Goal: Information Seeking & Learning: Compare options

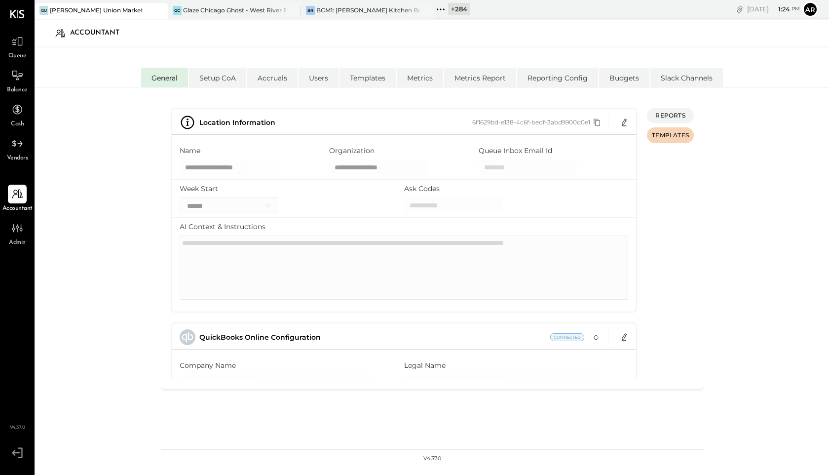
select select "**"
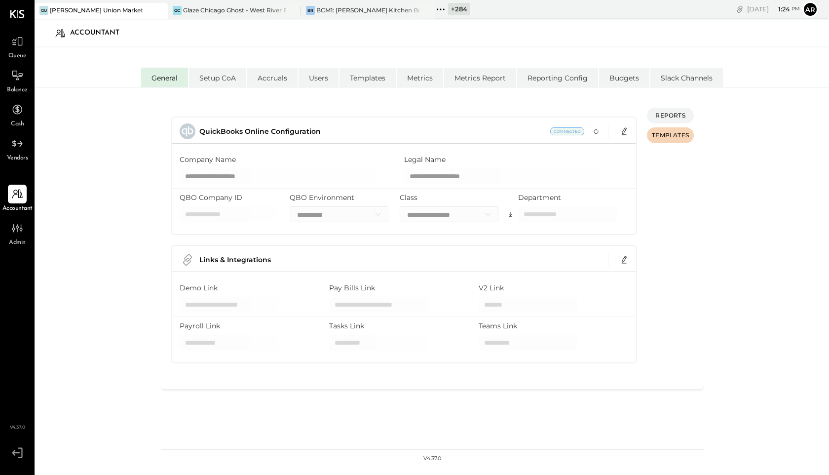
click at [443, 7] on icon at bounding box center [440, 9] width 13 height 13
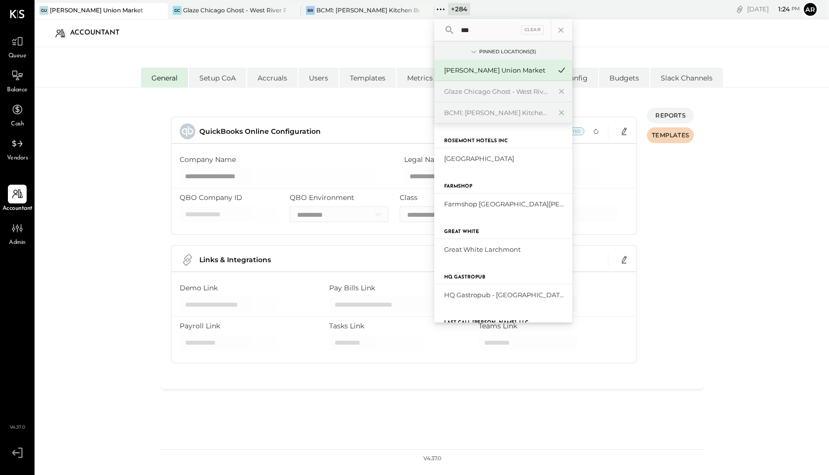
click at [488, 32] on input "***" at bounding box center [488, 30] width 63 height 18
type input "*"
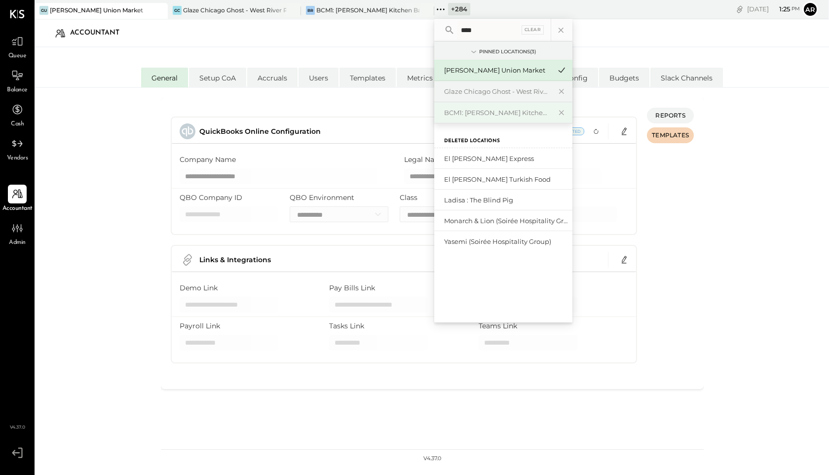
type input "****"
click at [540, 113] on div "BCM1: [PERSON_NAME] Kitchen Bar Market" at bounding box center [497, 112] width 107 height 9
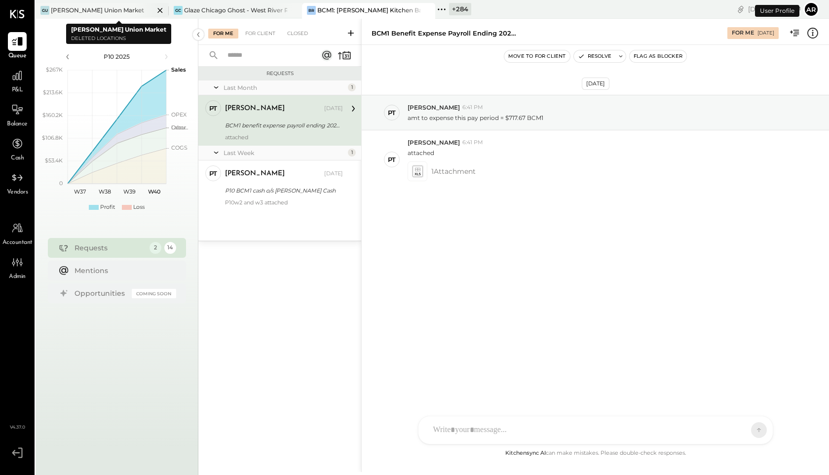
click at [160, 12] on icon at bounding box center [160, 10] width 12 height 12
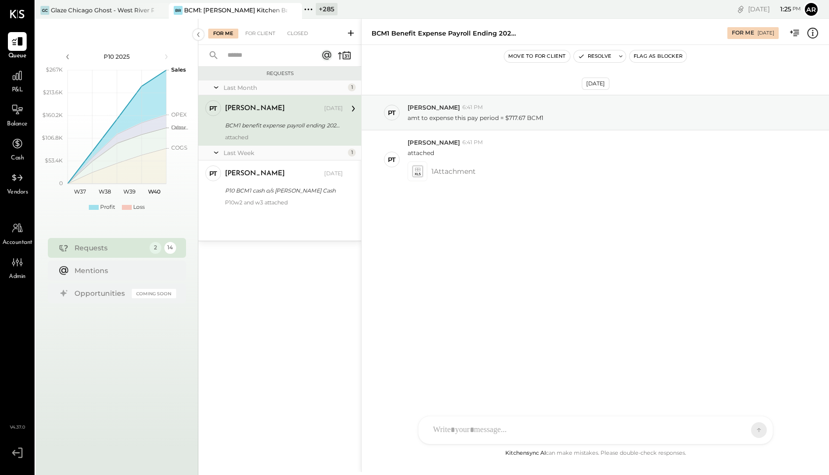
click at [308, 8] on icon at bounding box center [308, 9] width 13 height 13
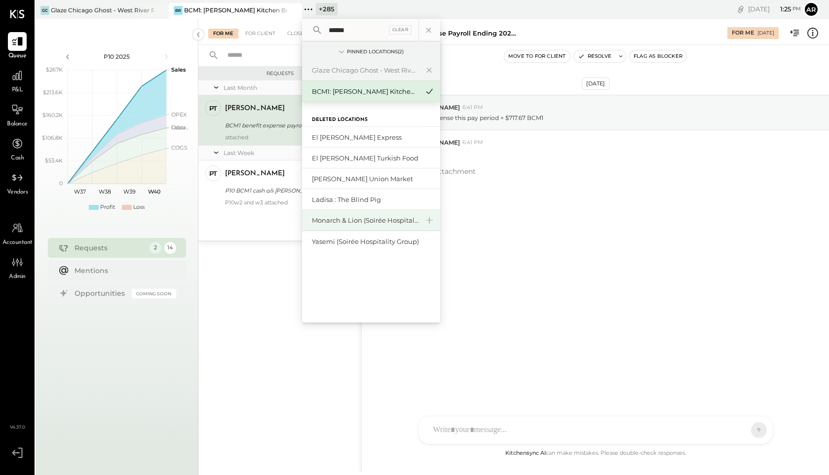
type input "******"
click at [332, 224] on div "Monarch & Lion (Soirée Hospitality Group)" at bounding box center [365, 220] width 107 height 9
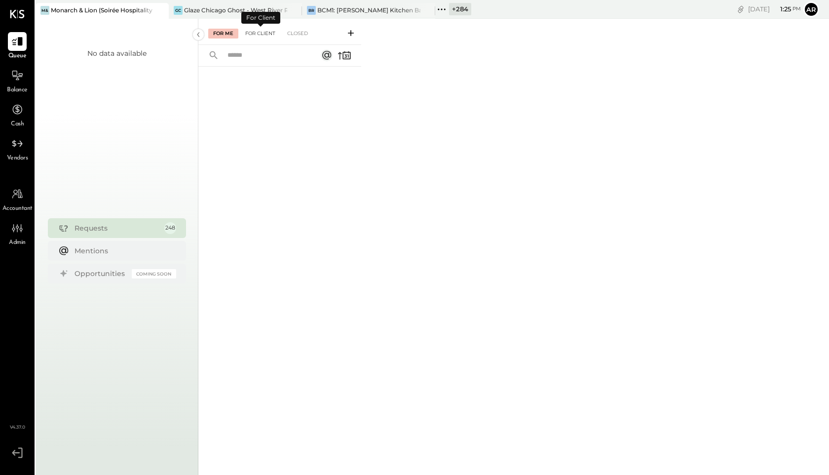
click at [250, 33] on div "For Client" at bounding box center [260, 34] width 40 height 10
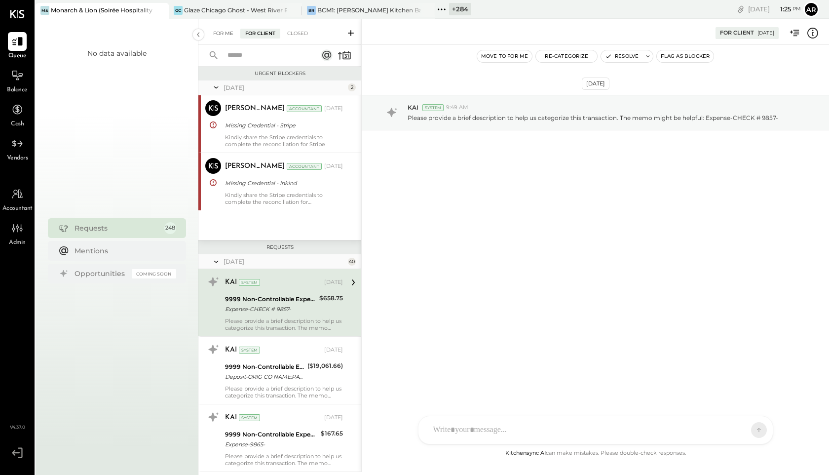
click at [223, 30] on div "For Me" at bounding box center [223, 34] width 30 height 10
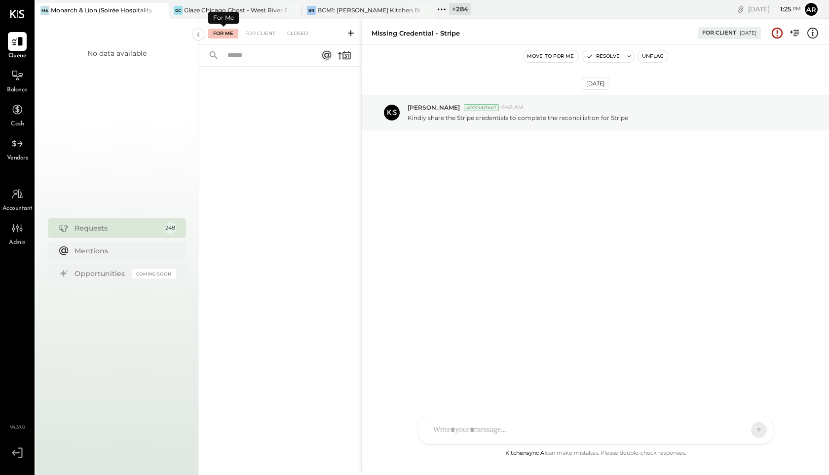
click at [275, 30] on div "For Client" at bounding box center [260, 34] width 40 height 10
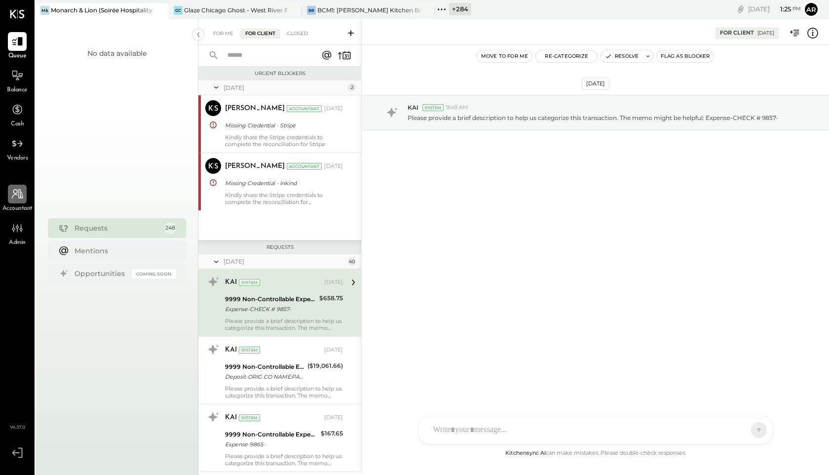
click at [19, 200] on div at bounding box center [17, 194] width 19 height 19
select select "**"
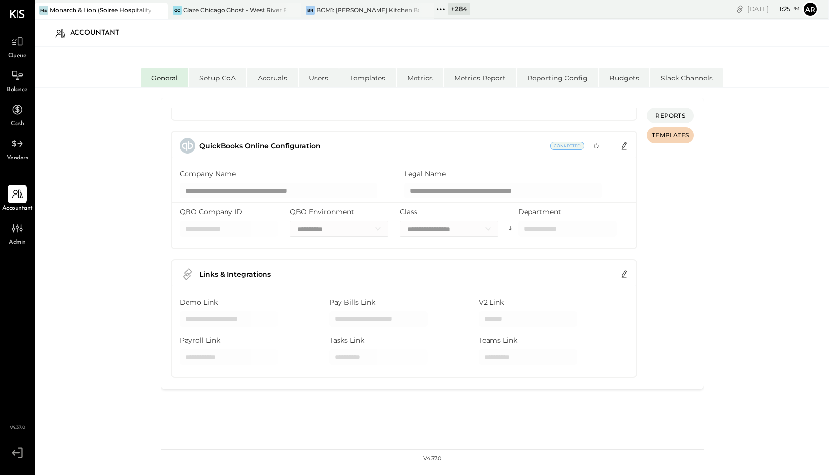
scroll to position [206, 0]
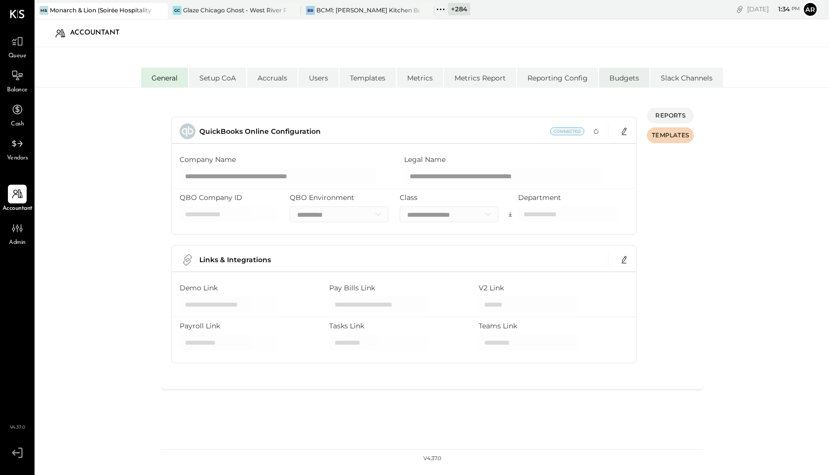
click at [623, 81] on li "Budgets" at bounding box center [624, 78] width 50 height 20
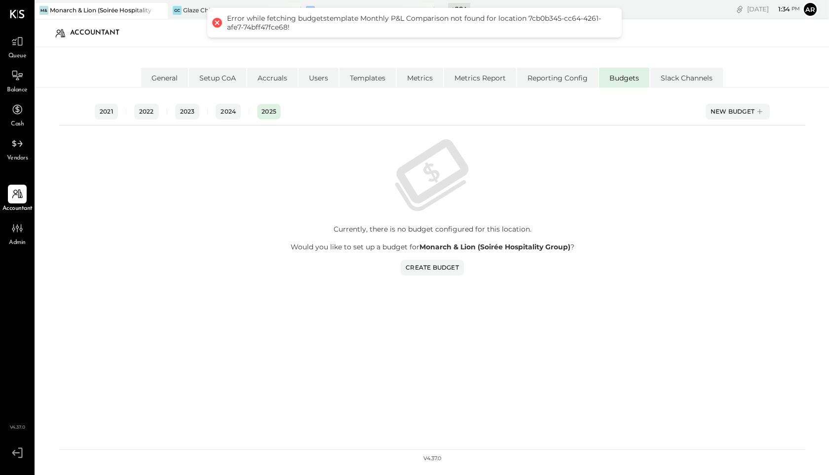
click at [196, 206] on div "Currently, there is no budget configured for this location. Would you like to s…" at bounding box center [433, 200] width 716 height 150
click at [193, 6] on div "Glaze Chicago Ghost - West River Rice LLC" at bounding box center [234, 10] width 103 height 8
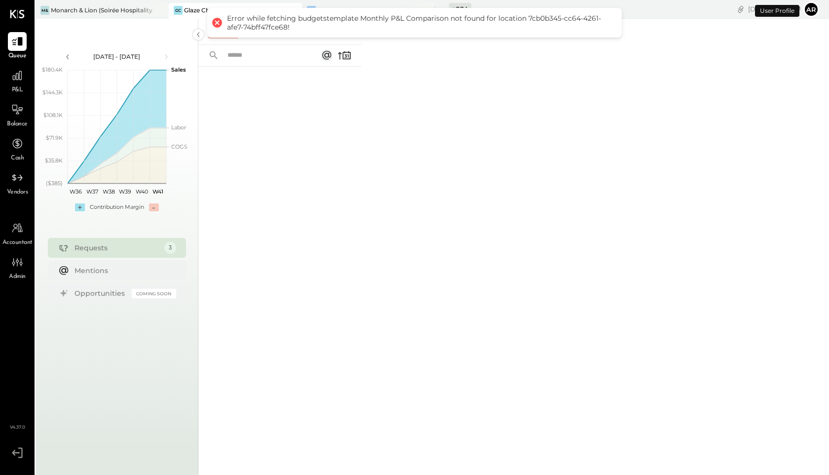
click at [17, 244] on span "Accountant" at bounding box center [17, 242] width 30 height 9
select select "**"
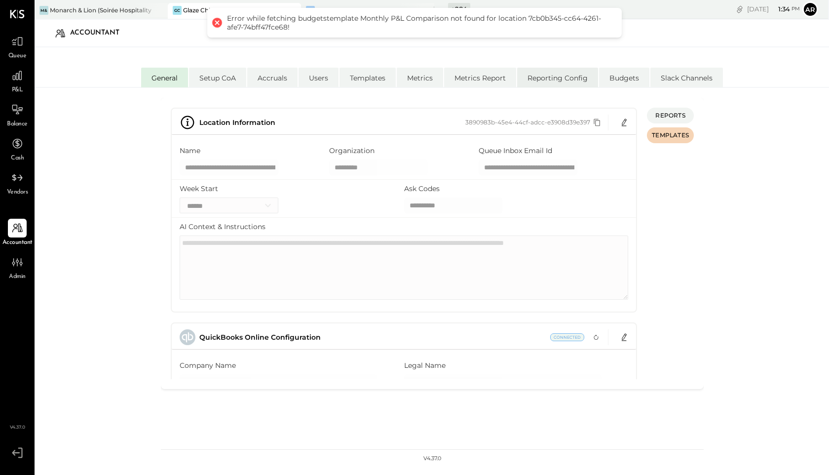
click at [549, 80] on li "Reporting Config" at bounding box center [557, 78] width 81 height 20
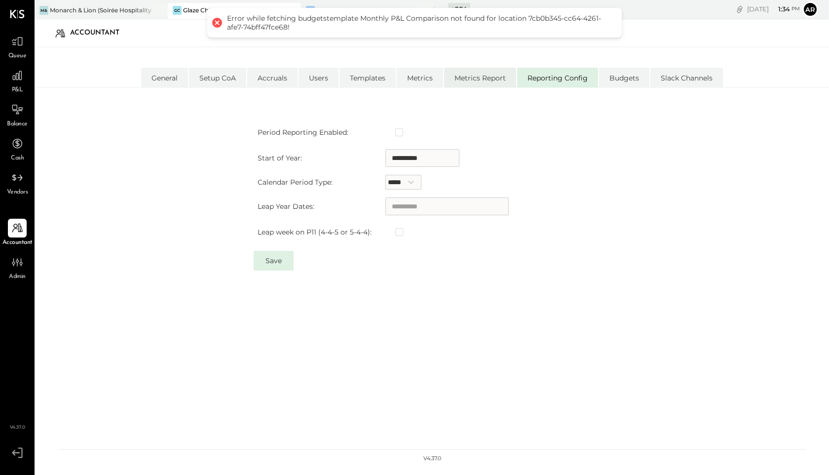
click at [467, 84] on li "Metrics Report" at bounding box center [480, 78] width 72 height 20
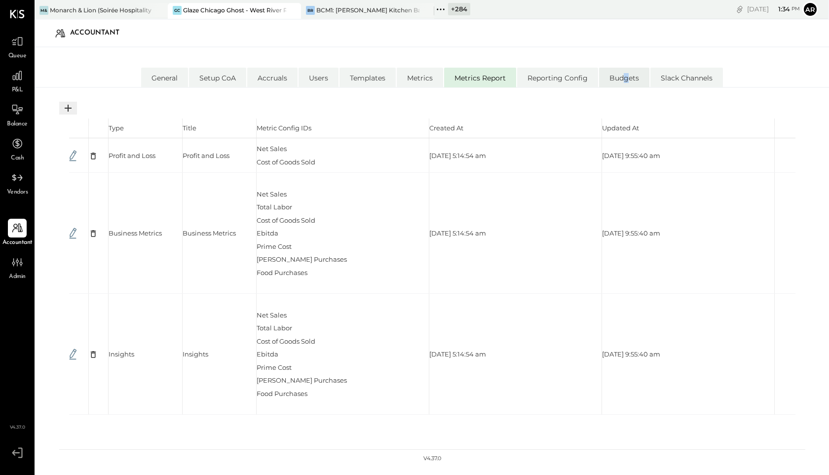
click at [626, 81] on li "Budgets" at bounding box center [624, 78] width 50 height 20
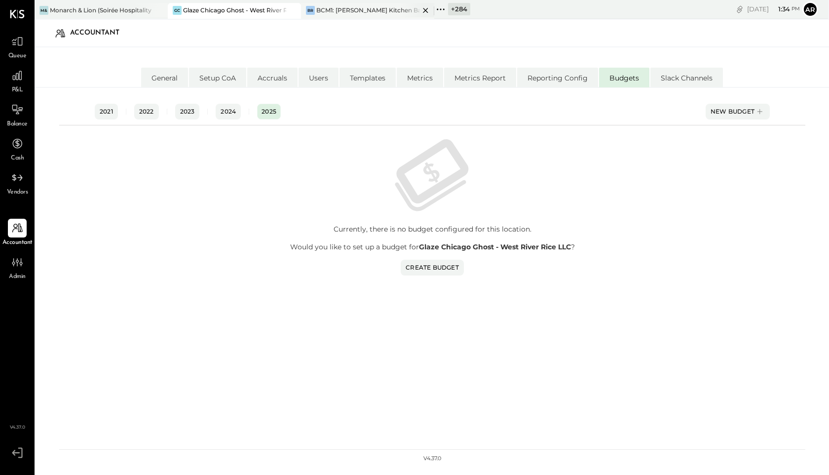
click at [359, 3] on div "BR BCM1: [PERSON_NAME] Kitchen Bar Market" at bounding box center [367, 11] width 133 height 16
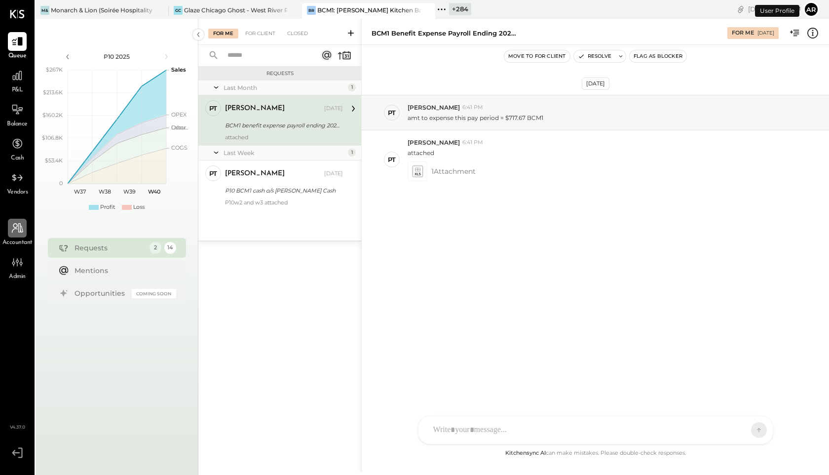
click at [23, 231] on icon at bounding box center [17, 228] width 11 height 10
select select "**"
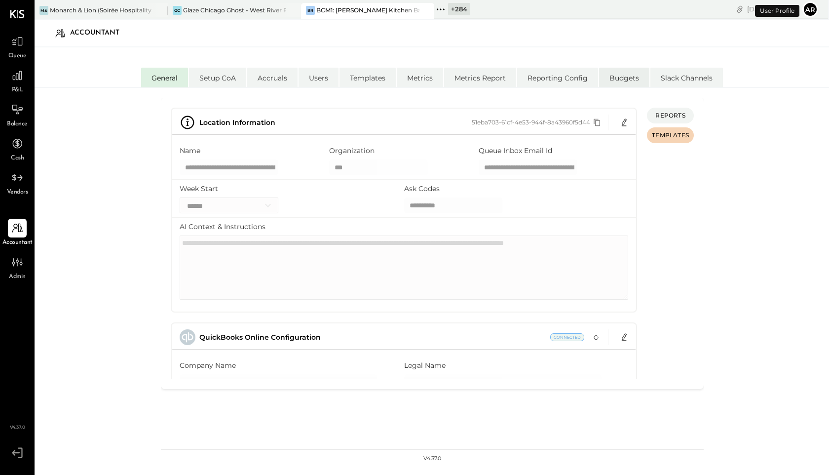
click at [620, 85] on li "Budgets" at bounding box center [624, 78] width 50 height 20
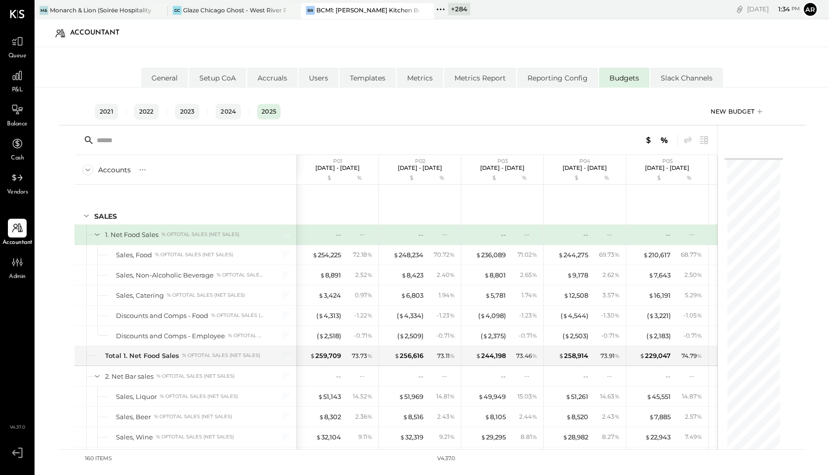
click at [732, 109] on div "New Budget" at bounding box center [738, 111] width 54 height 15
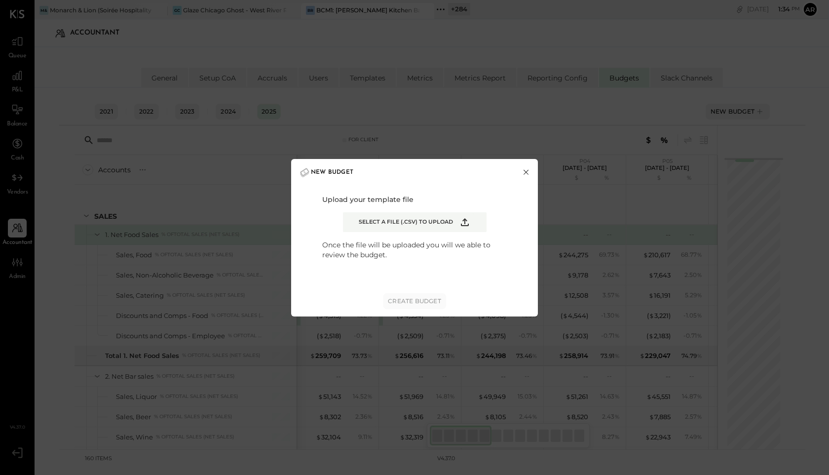
click at [527, 171] on button "×" at bounding box center [526, 172] width 9 height 10
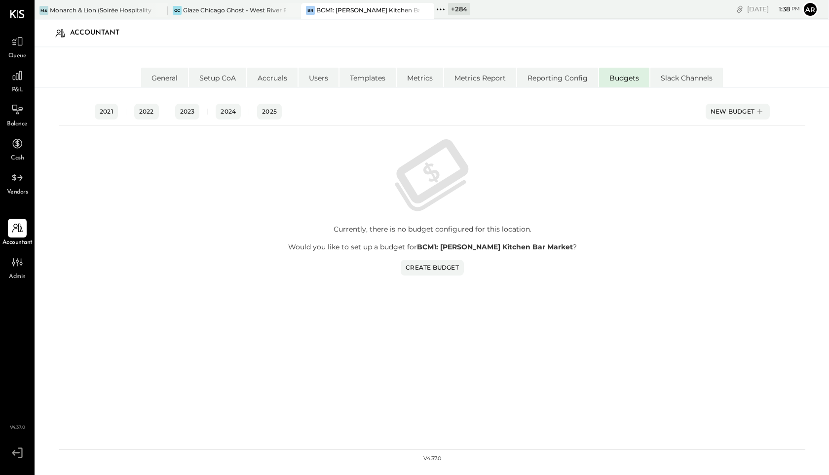
click at [434, 11] on icon at bounding box center [440, 9] width 13 height 13
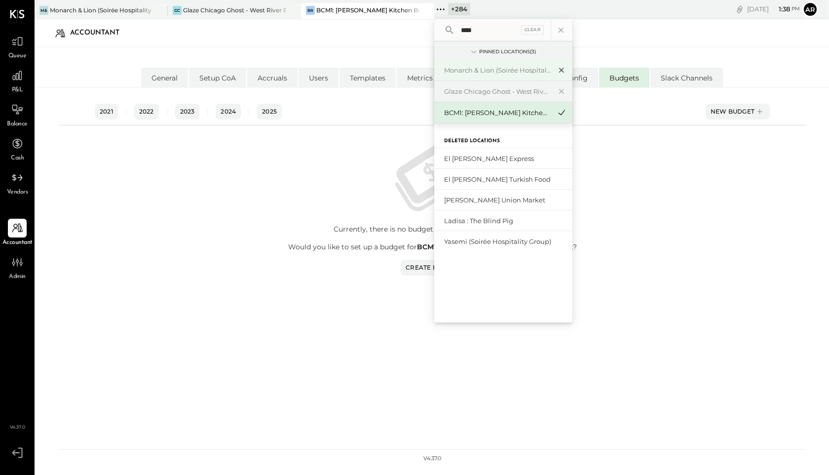
click at [561, 71] on icon at bounding box center [562, 70] width 12 height 13
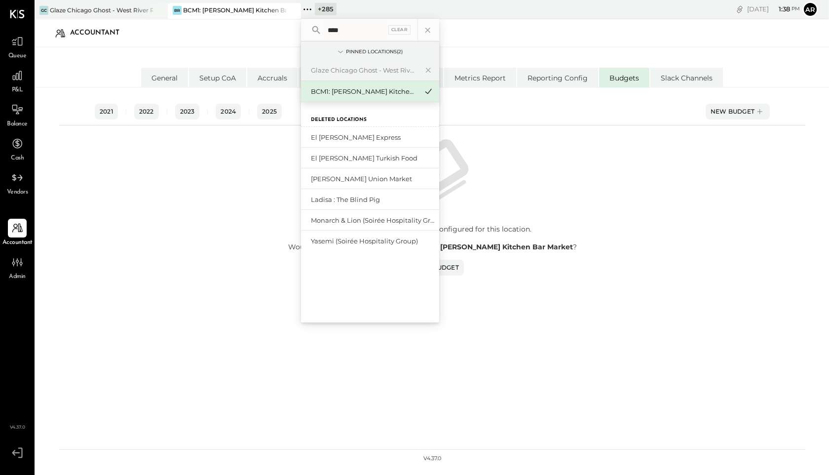
drag, startPoint x: 353, startPoint y: 29, endPoint x: 307, endPoint y: 29, distance: 45.9
click at [307, 29] on div "**** Clear" at bounding box center [370, 30] width 138 height 23
type input "****"
drag, startPoint x: 353, startPoint y: 33, endPoint x: 310, endPoint y: 30, distance: 43.5
click at [310, 30] on div "**** Clear" at bounding box center [370, 30] width 138 height 23
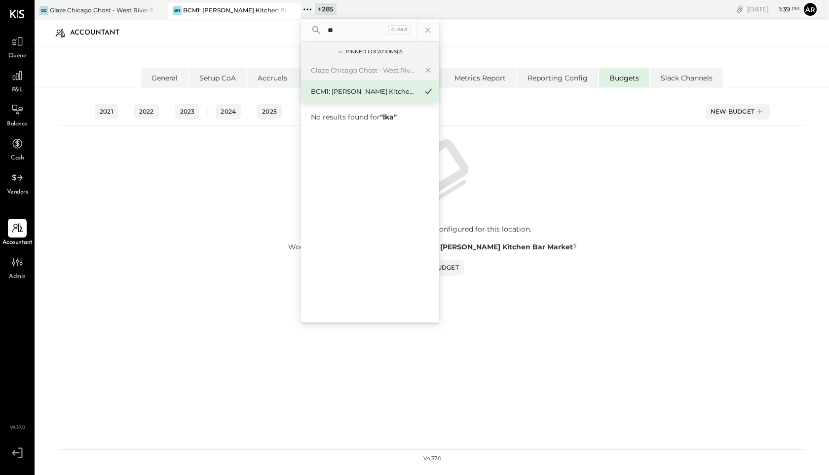
type input "*"
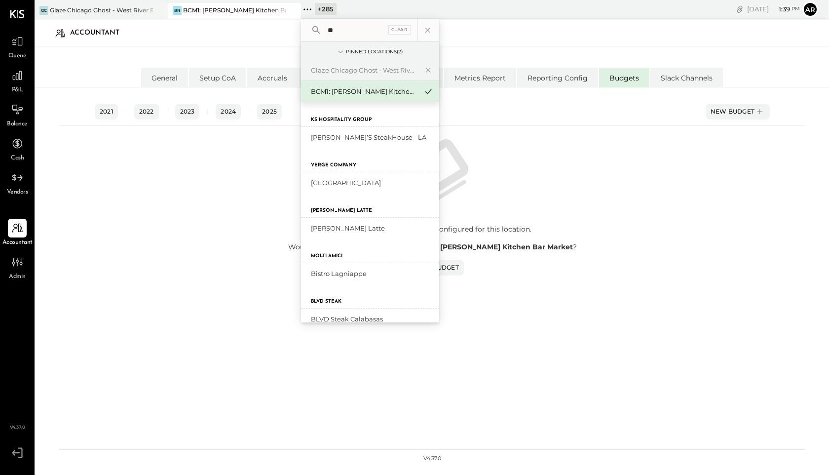
type input "*"
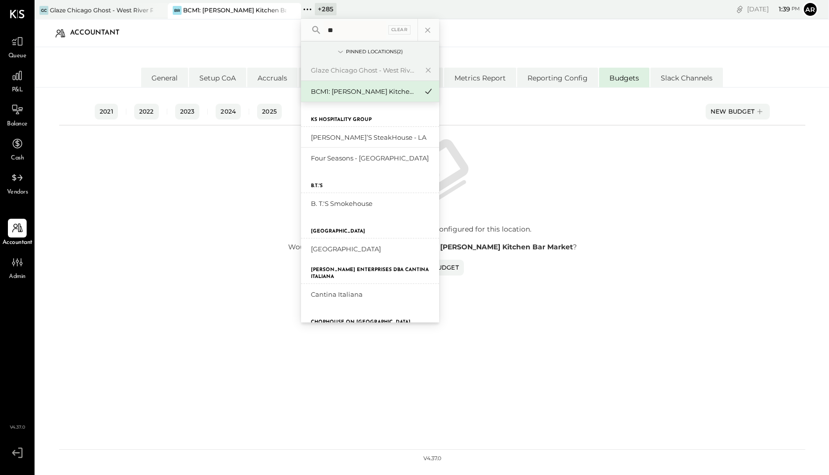
type input "*"
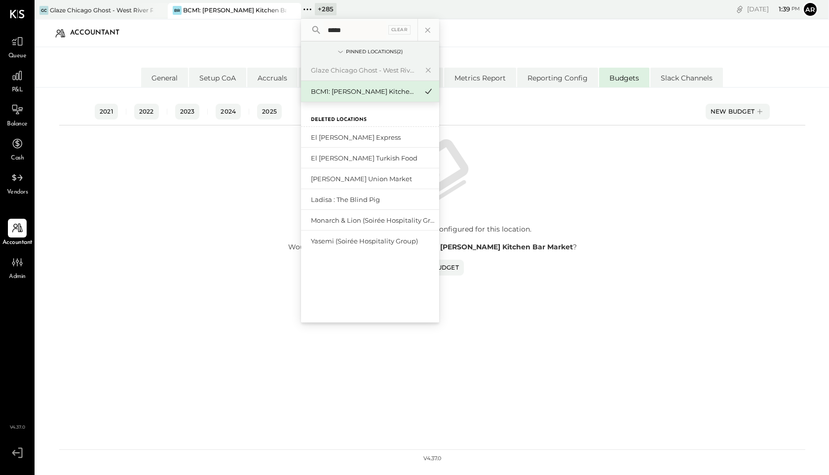
type input "*****"
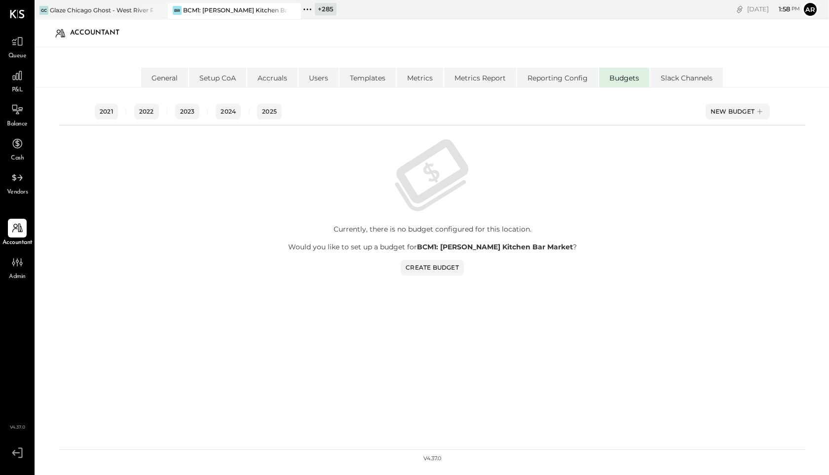
click at [79, 306] on div "Currently, there is no budget configured for this location. Would you like to s…" at bounding box center [433, 290] width 716 height 330
click at [214, 8] on div "BCM1: [PERSON_NAME] Kitchen Bar Market" at bounding box center [234, 10] width 103 height 8
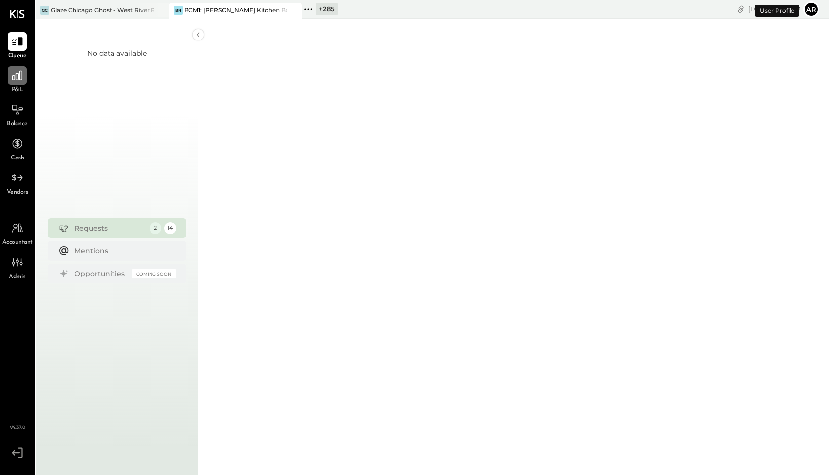
click at [15, 77] on icon at bounding box center [17, 76] width 10 height 10
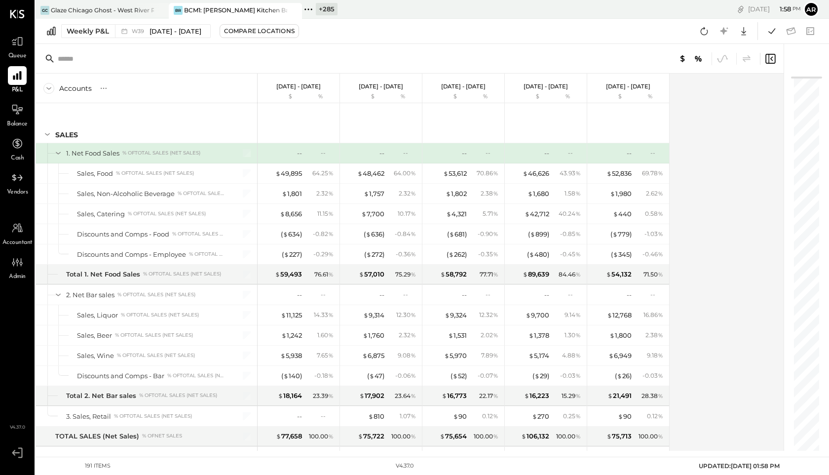
click at [131, 22] on div "Weekly P&L W39 Sep 25 - Oct 1, 2025 Compare Locations Google Sheets Excel" at bounding box center [433, 31] width 794 height 25
click at [134, 32] on span "W39" at bounding box center [139, 31] width 15 height 5
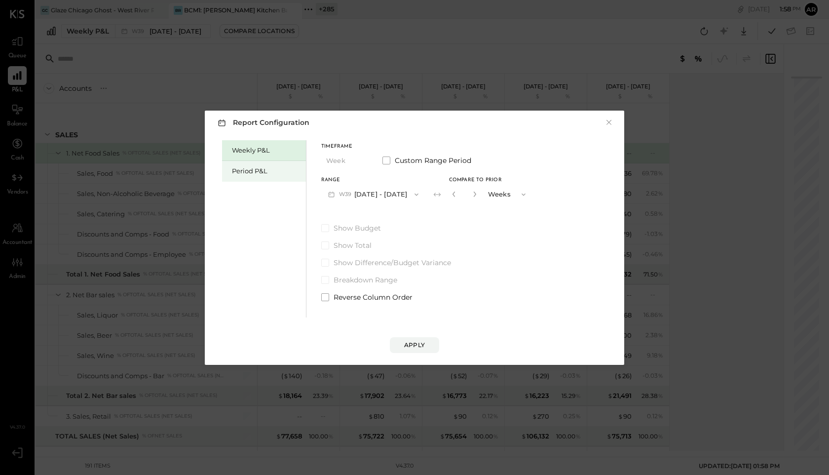
click at [261, 169] on div "Period P&L" at bounding box center [266, 170] width 69 height 9
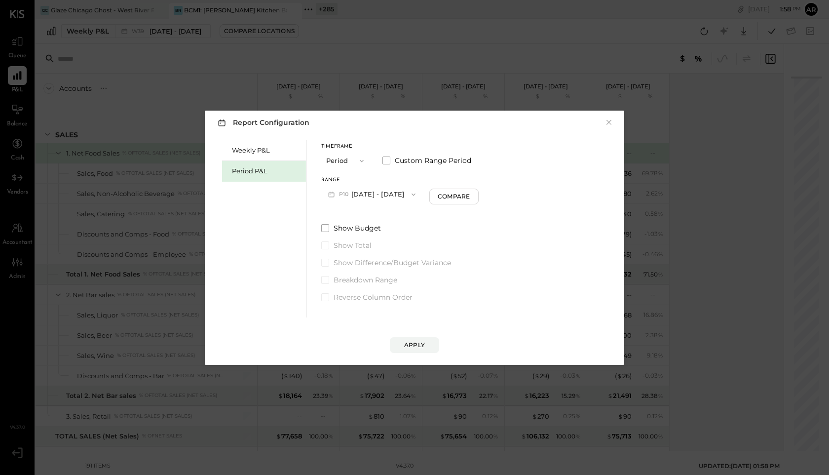
click at [367, 197] on button "P10 Sep 11 - Oct 8, 2025" at bounding box center [371, 194] width 101 height 18
click at [366, 214] on span "[DATE] - [DATE]" at bounding box center [368, 216] width 47 height 8
click at [467, 200] on button "Compare" at bounding box center [455, 197] width 49 height 16
click at [476, 195] on icon "button" at bounding box center [473, 194] width 6 height 6
click at [478, 199] on div "*" at bounding box center [463, 194] width 31 height 18
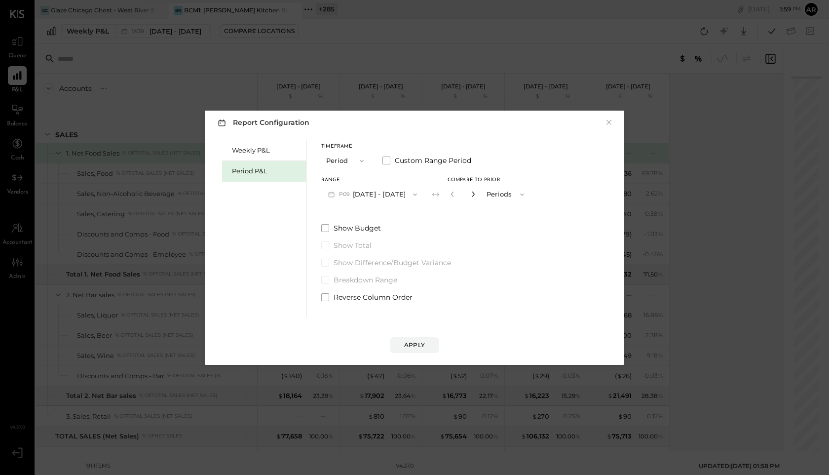
click at [474, 195] on icon "button" at bounding box center [473, 194] width 2 height 5
click at [456, 195] on icon "button" at bounding box center [453, 194] width 6 height 6
click at [469, 199] on input "*" at bounding box center [463, 194] width 13 height 16
click at [457, 198] on button "button" at bounding box center [453, 194] width 8 height 11
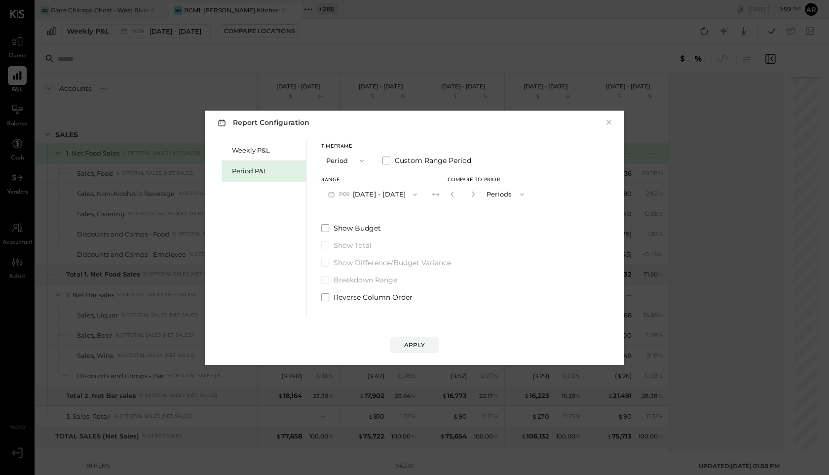
type input "*"
click at [457, 198] on button "button" at bounding box center [453, 194] width 8 height 11
click at [411, 349] on div "Apply" at bounding box center [414, 345] width 21 height 8
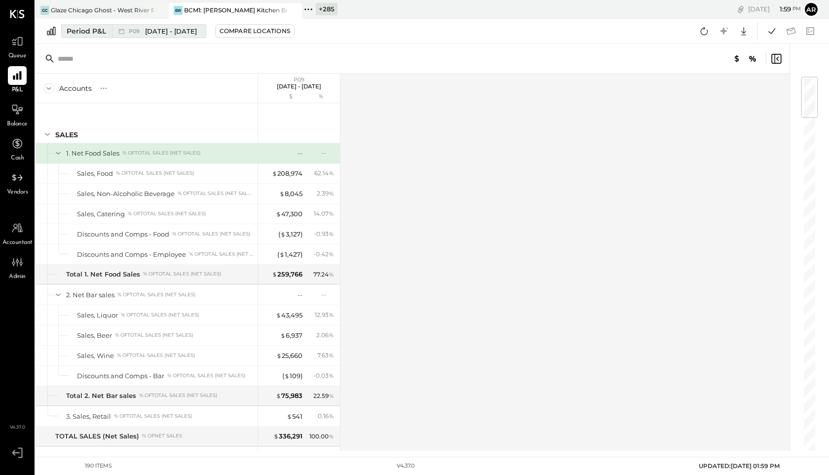
click at [186, 35] on span "[DATE] - [DATE]" at bounding box center [171, 31] width 52 height 9
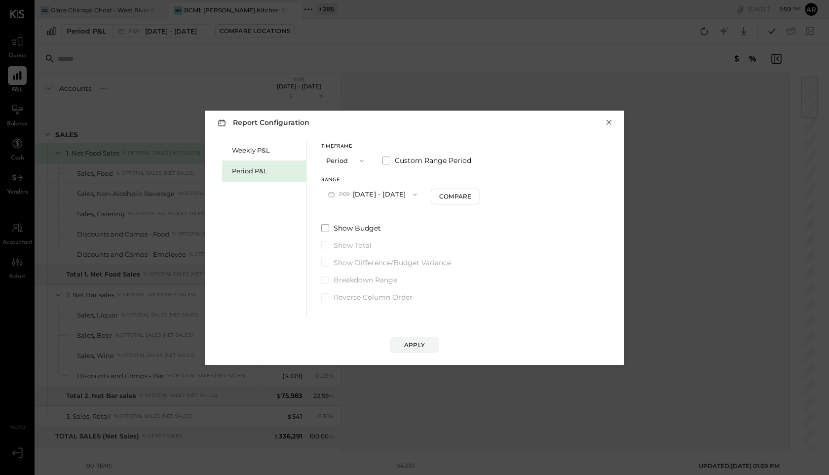
click at [607, 127] on button "×" at bounding box center [609, 122] width 9 height 10
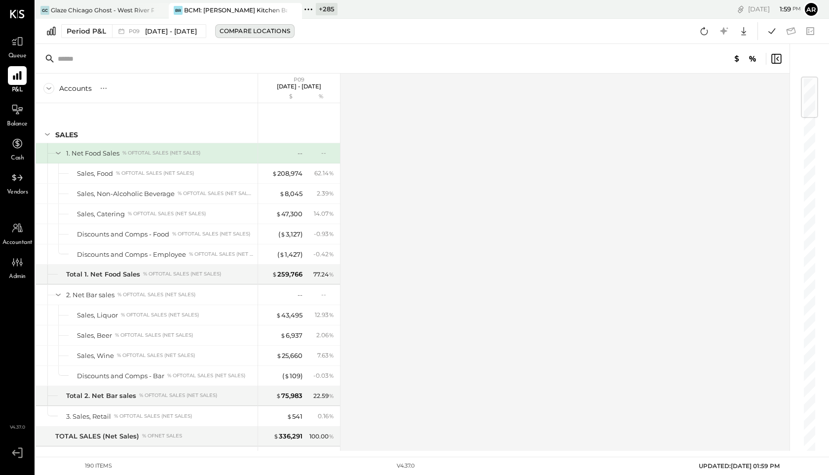
click at [255, 28] on div "Compare Locations" at bounding box center [255, 31] width 71 height 8
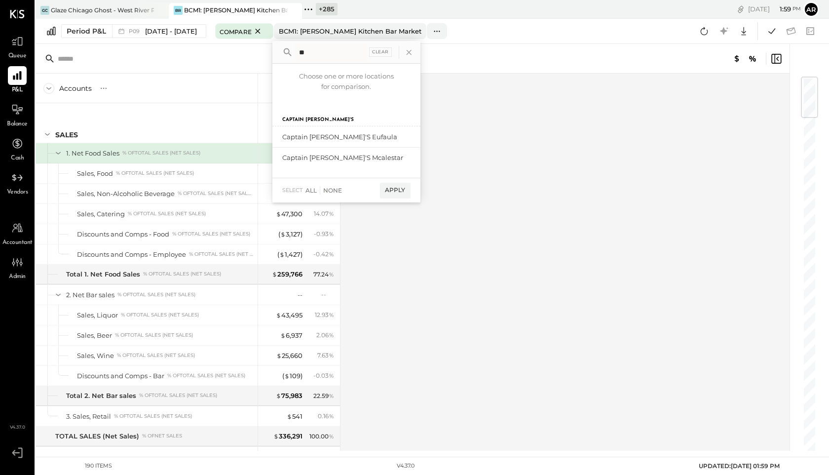
type input "*"
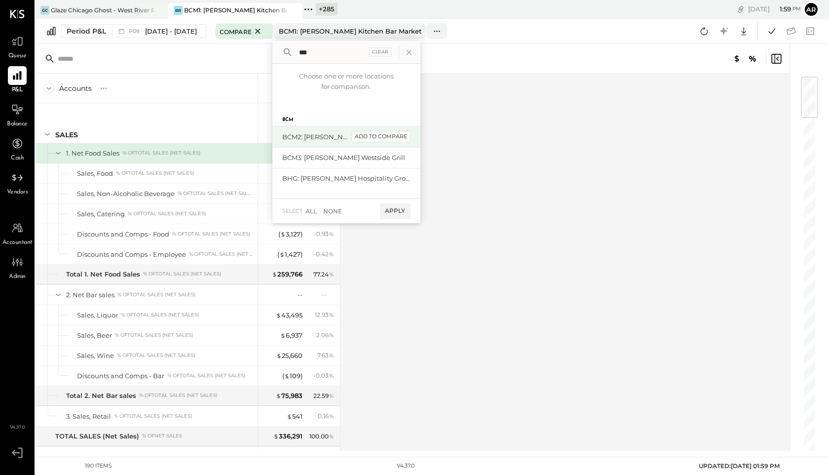
type input "***"
click at [395, 138] on div "add to compare" at bounding box center [381, 137] width 59 height 12
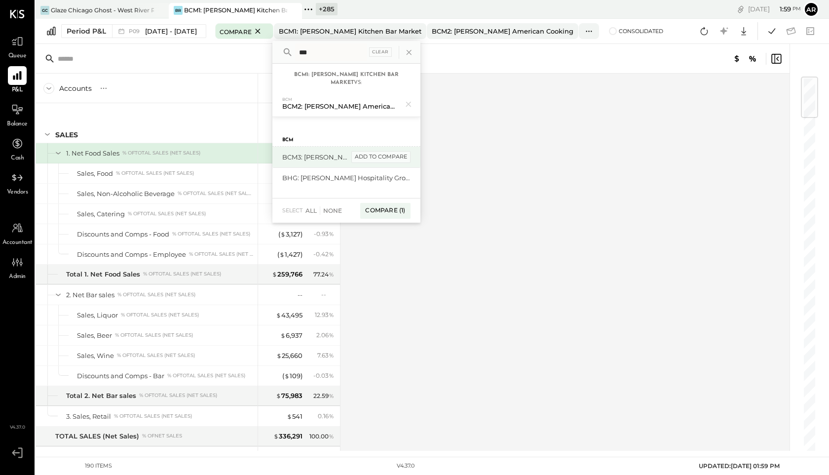
click at [381, 153] on div "add to compare" at bounding box center [381, 157] width 59 height 12
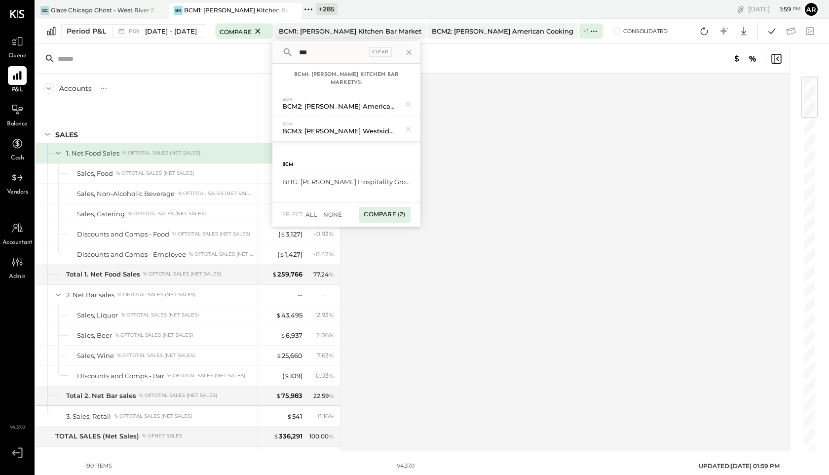
click at [390, 214] on div "Compare (2)" at bounding box center [384, 215] width 51 height 16
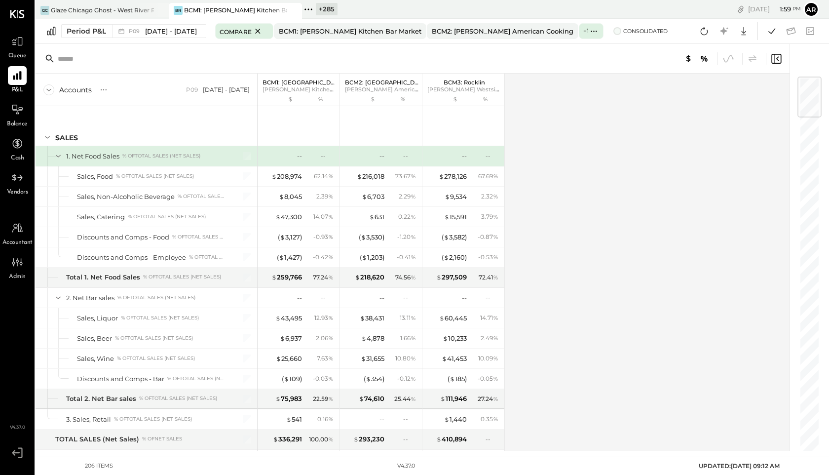
click at [622, 33] on span at bounding box center [618, 31] width 8 height 8
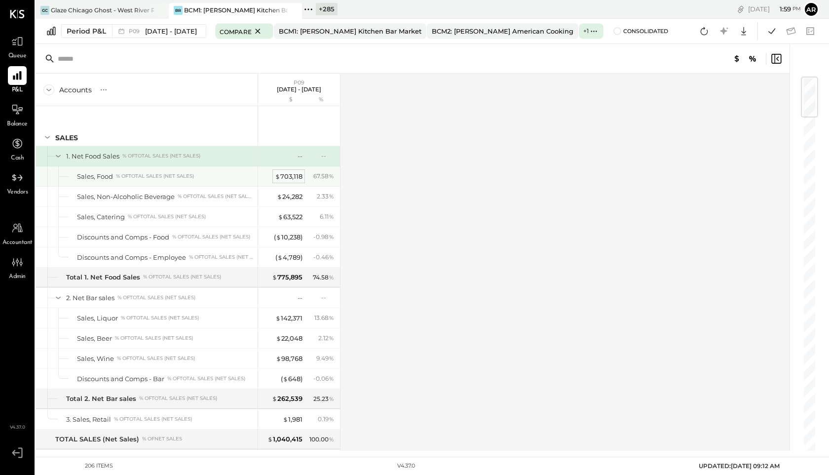
click at [292, 178] on div "$ 703,118" at bounding box center [289, 176] width 28 height 9
